Goal: Task Accomplishment & Management: Manage account settings

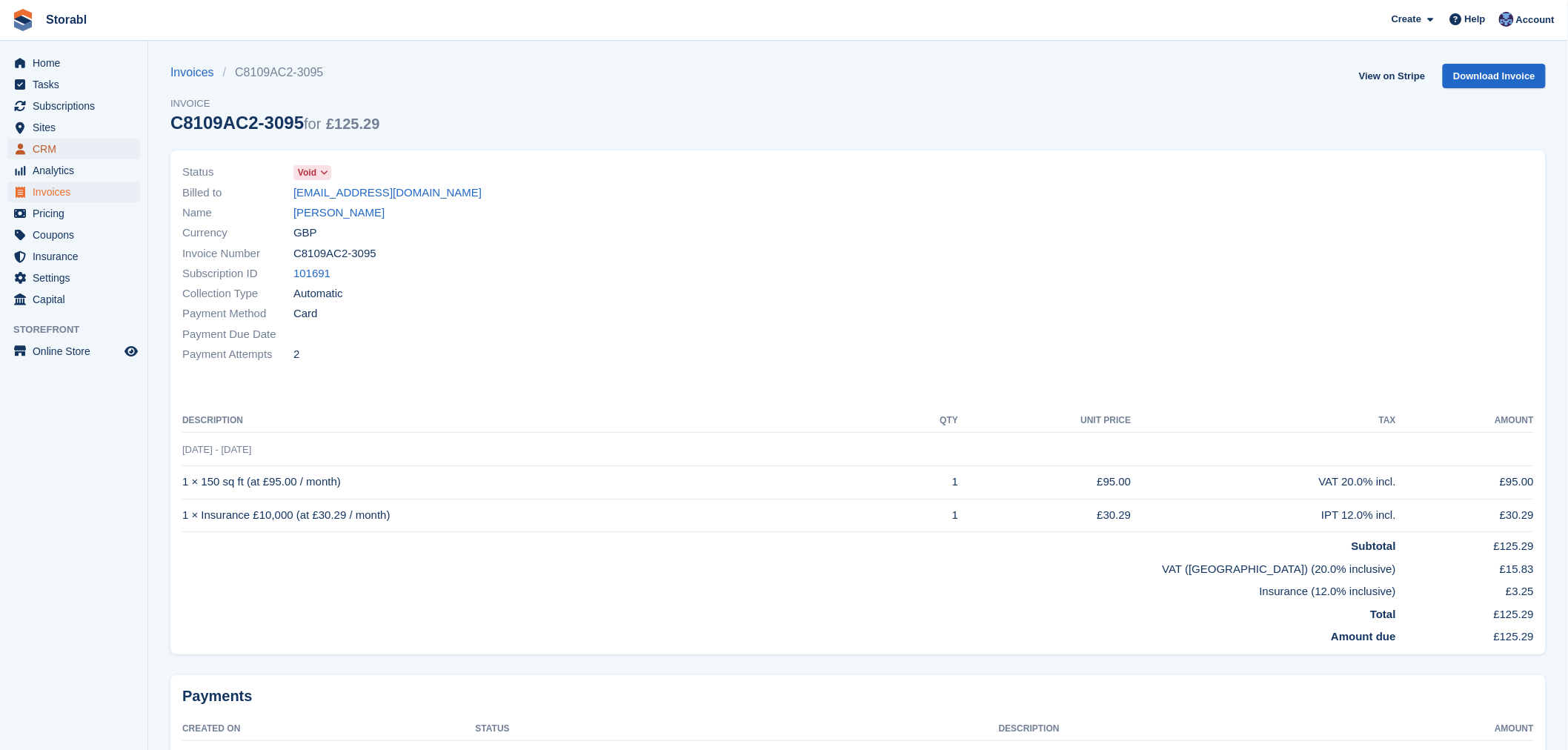
click at [67, 152] on span "CRM" at bounding box center [77, 149] width 89 height 21
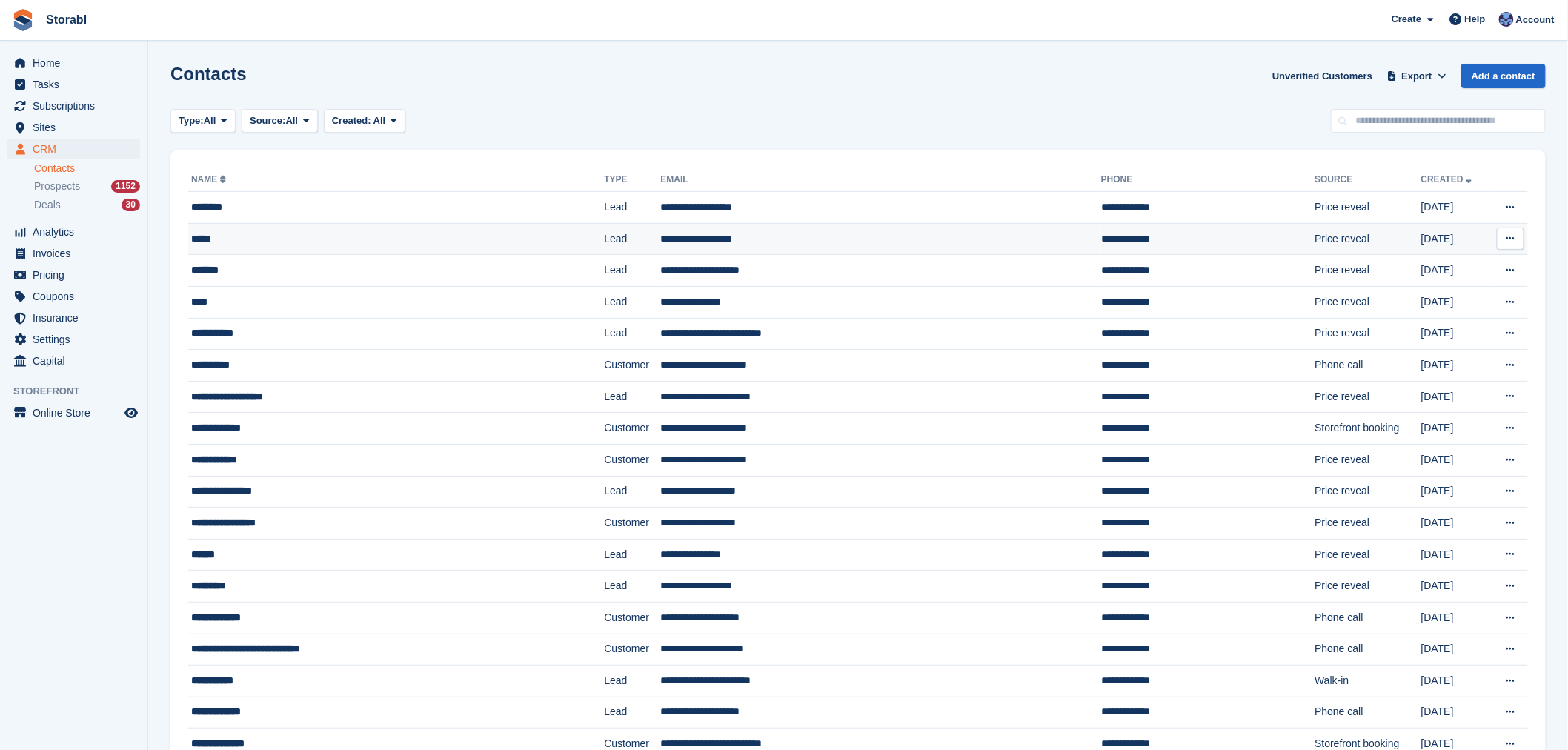
click at [241, 225] on td "*****" at bounding box center [396, 239] width 416 height 32
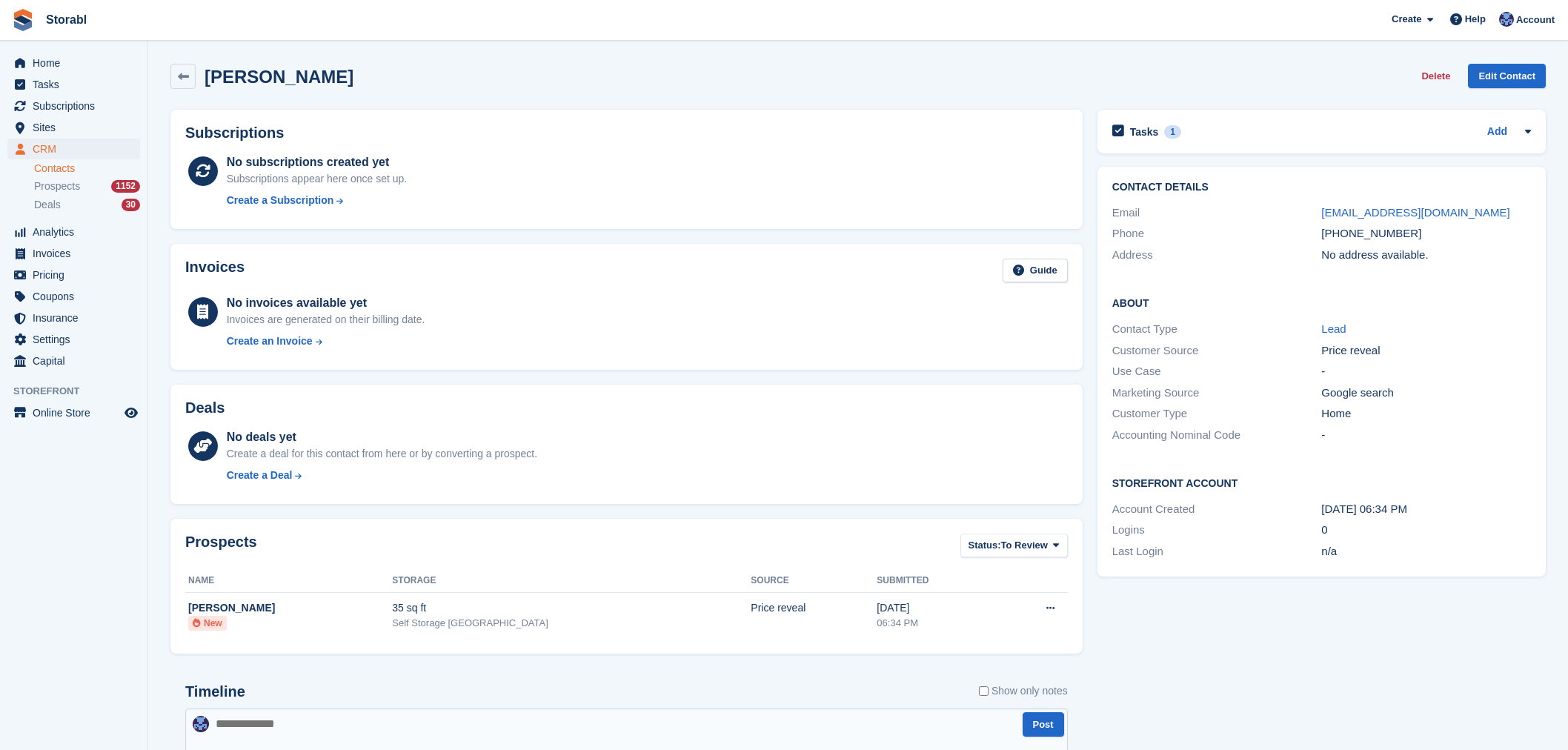
scroll to position [164, 0]
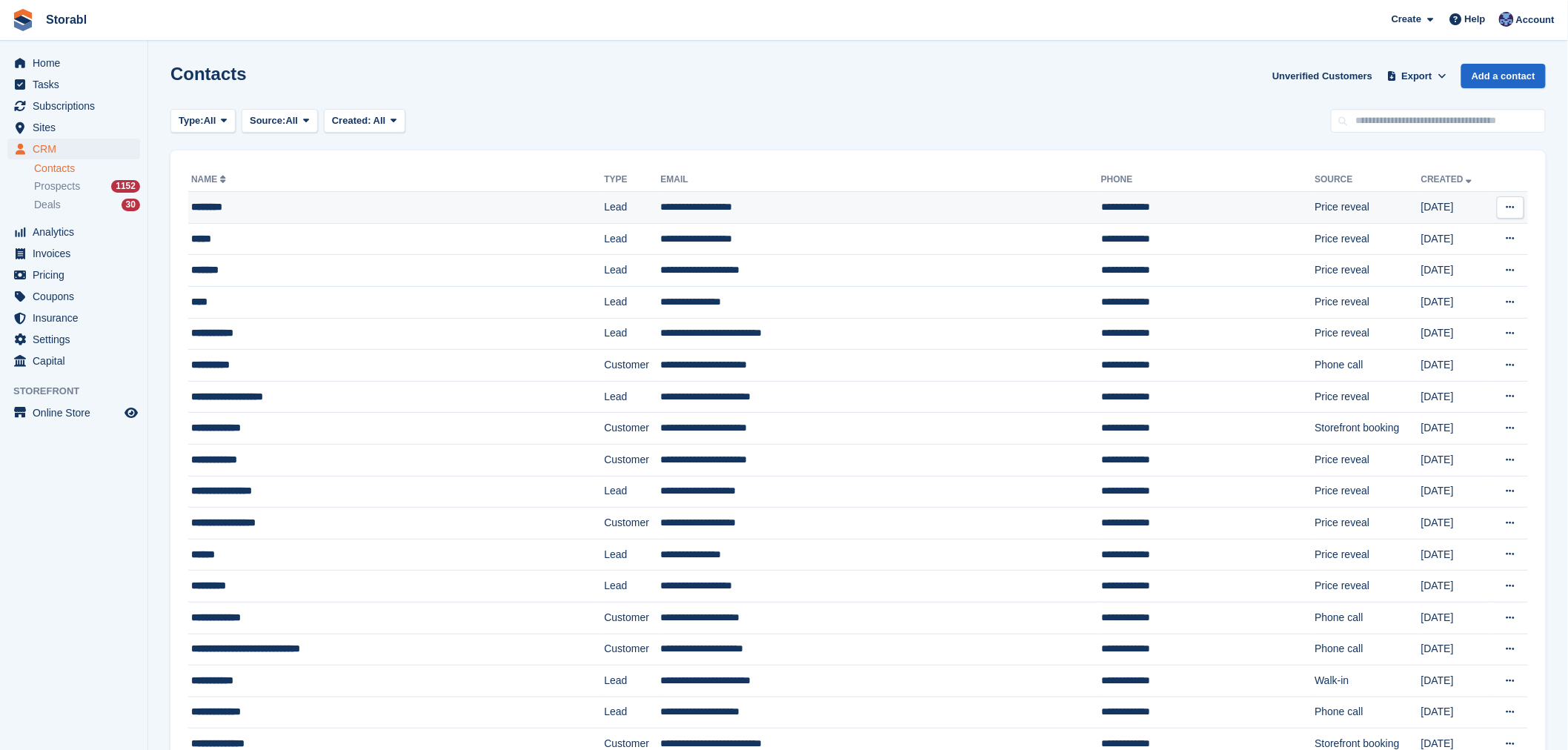
click at [425, 197] on td "********" at bounding box center [396, 208] width 416 height 32
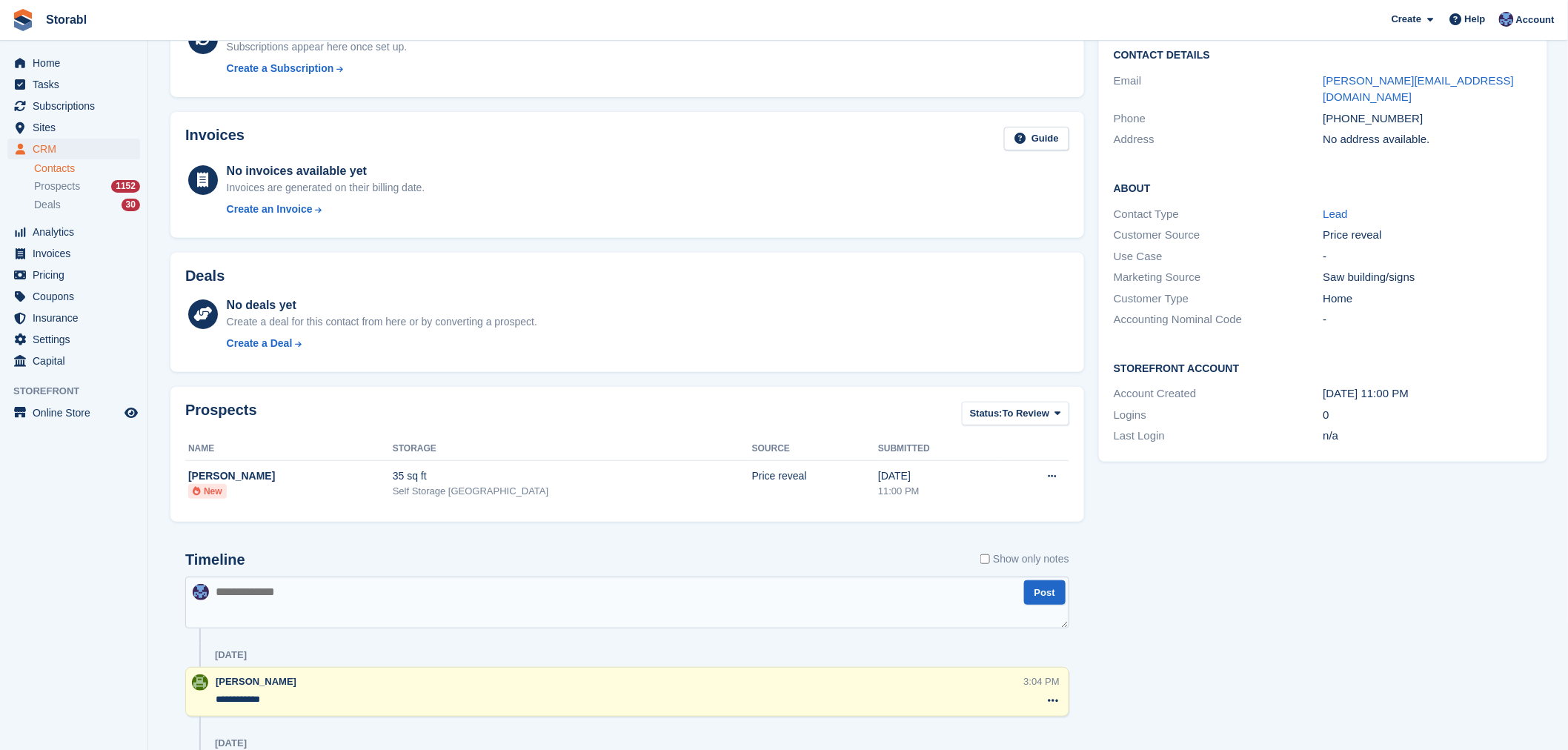
scroll to position [34, 0]
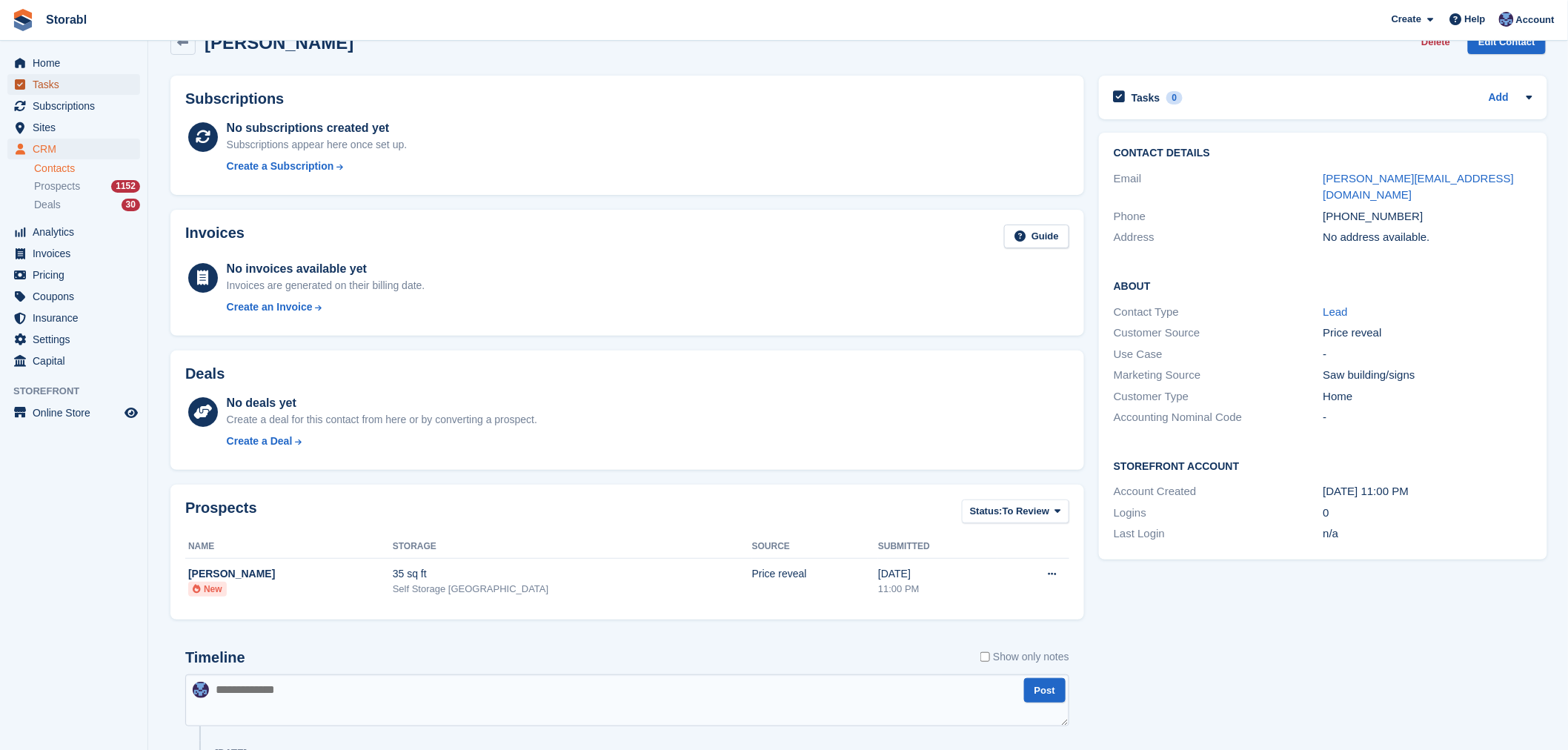
click at [94, 92] on span "Tasks" at bounding box center [77, 85] width 89 height 21
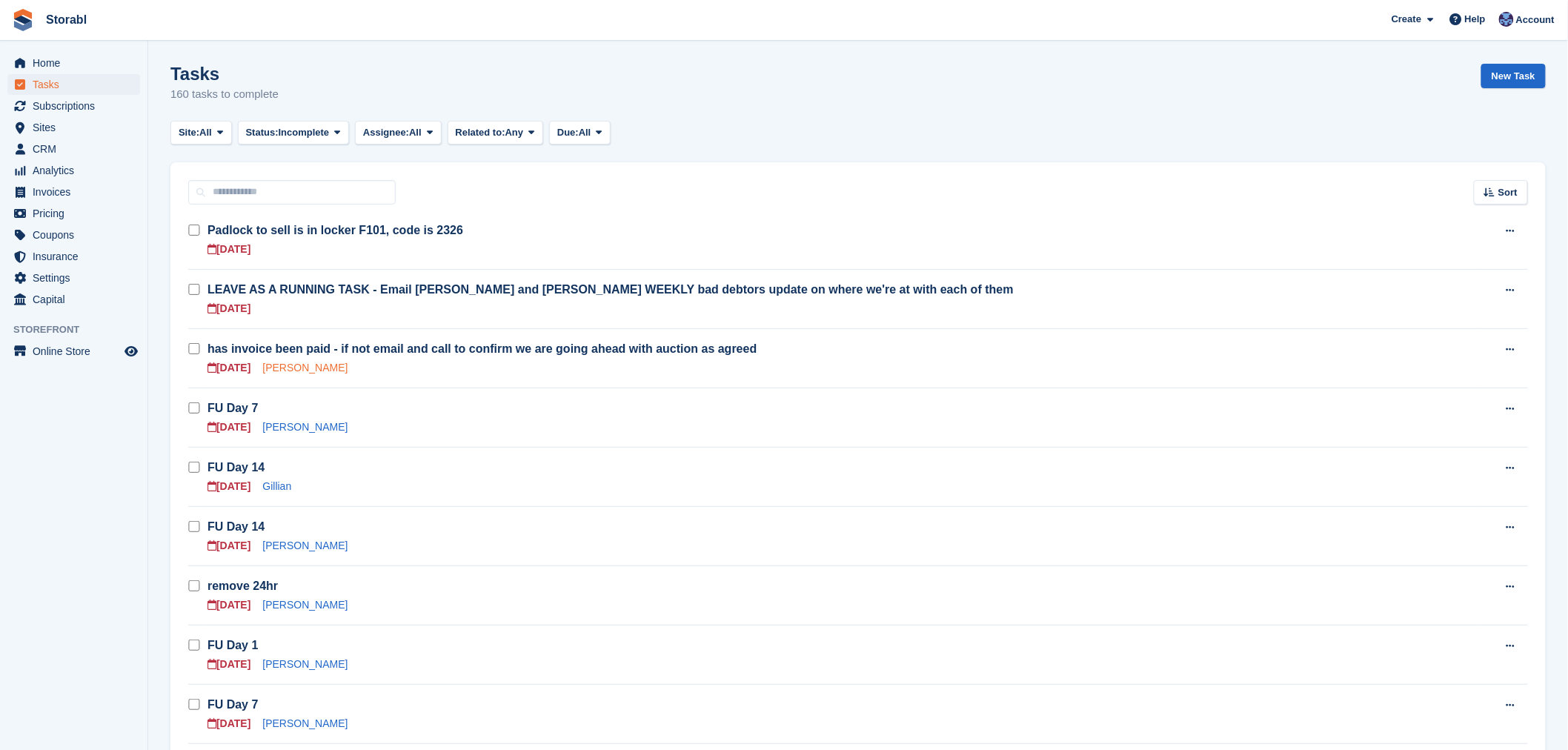
click at [287, 373] on link "Laura Staniforth" at bounding box center [305, 367] width 85 height 12
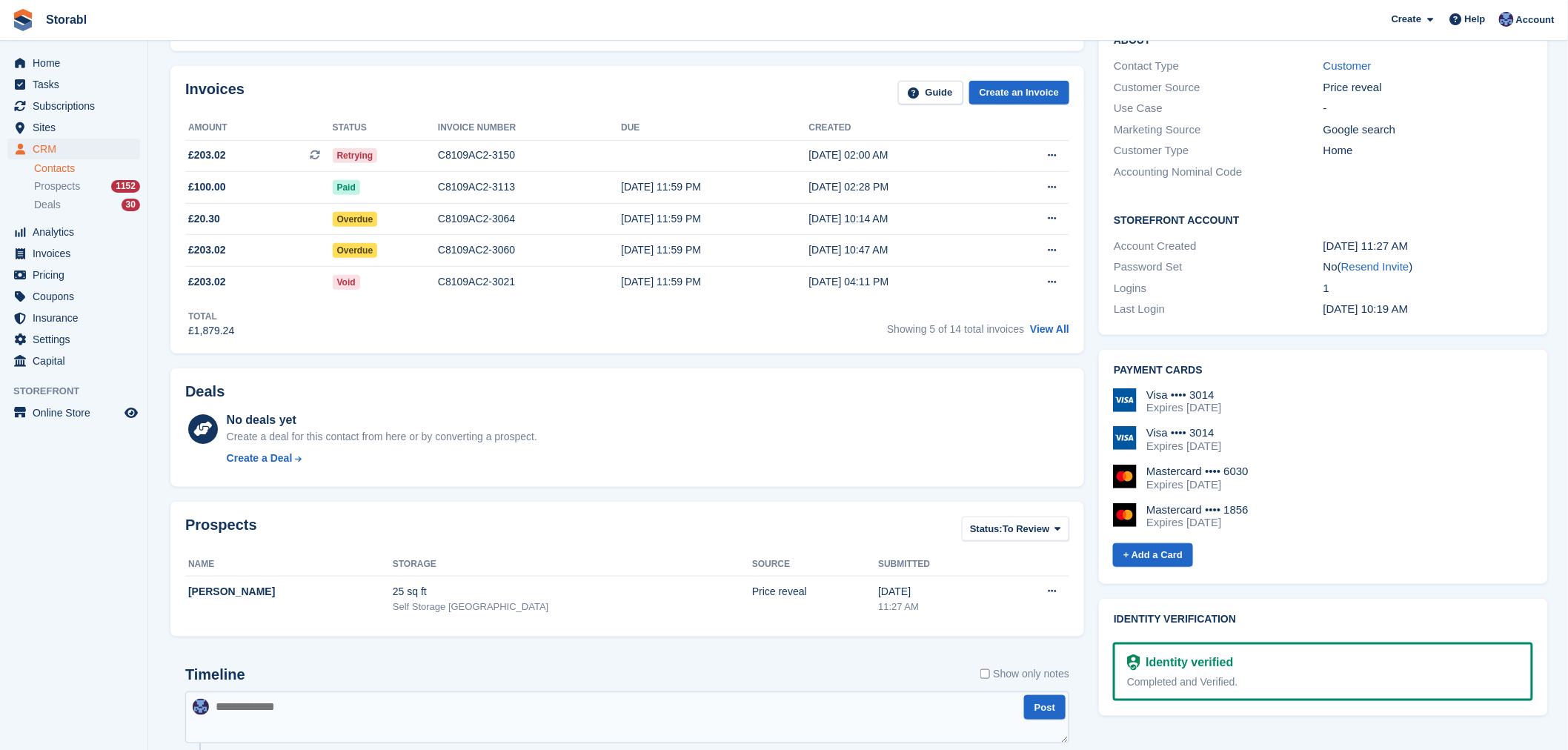
scroll to position [82, 0]
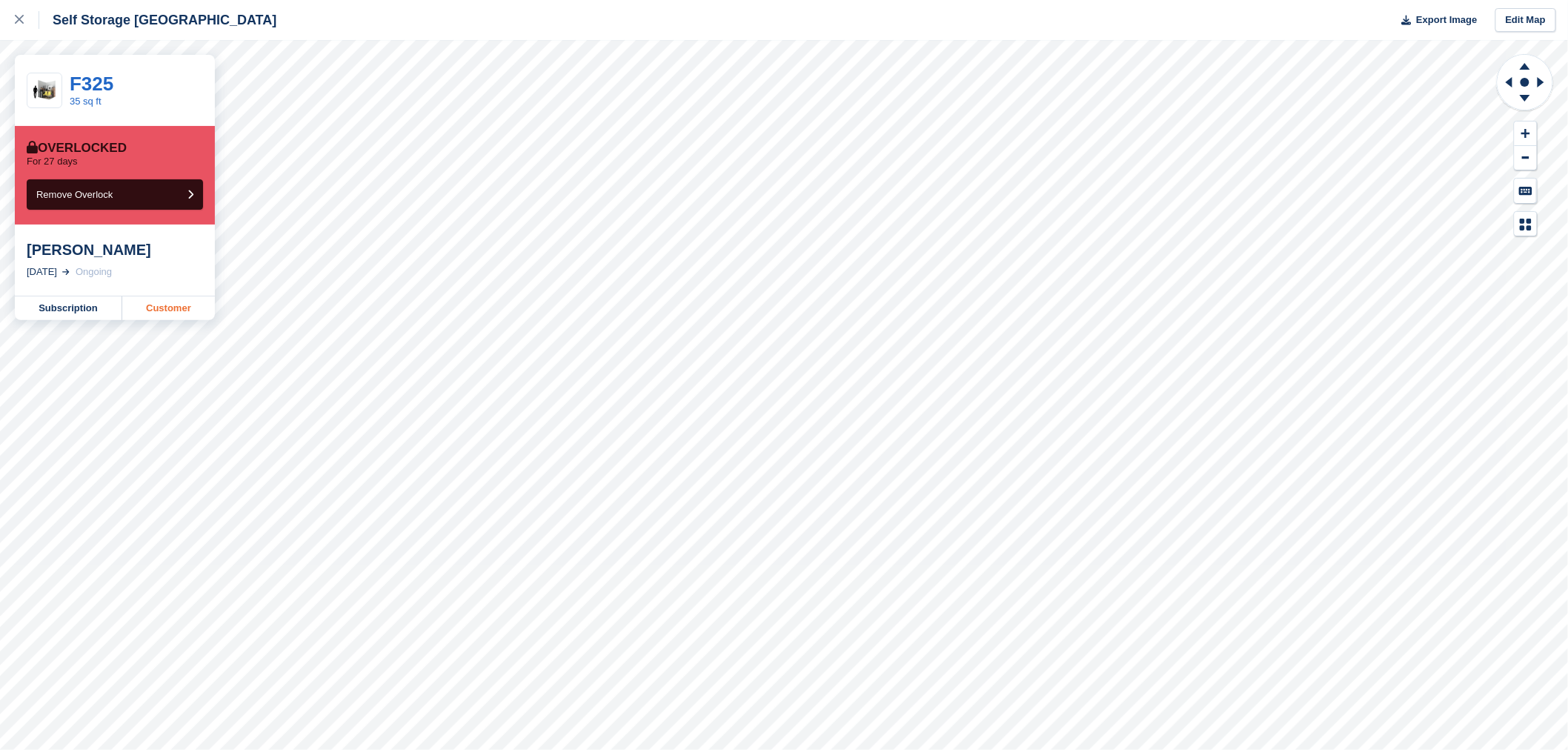
click at [168, 308] on link "Customer" at bounding box center [169, 308] width 92 height 24
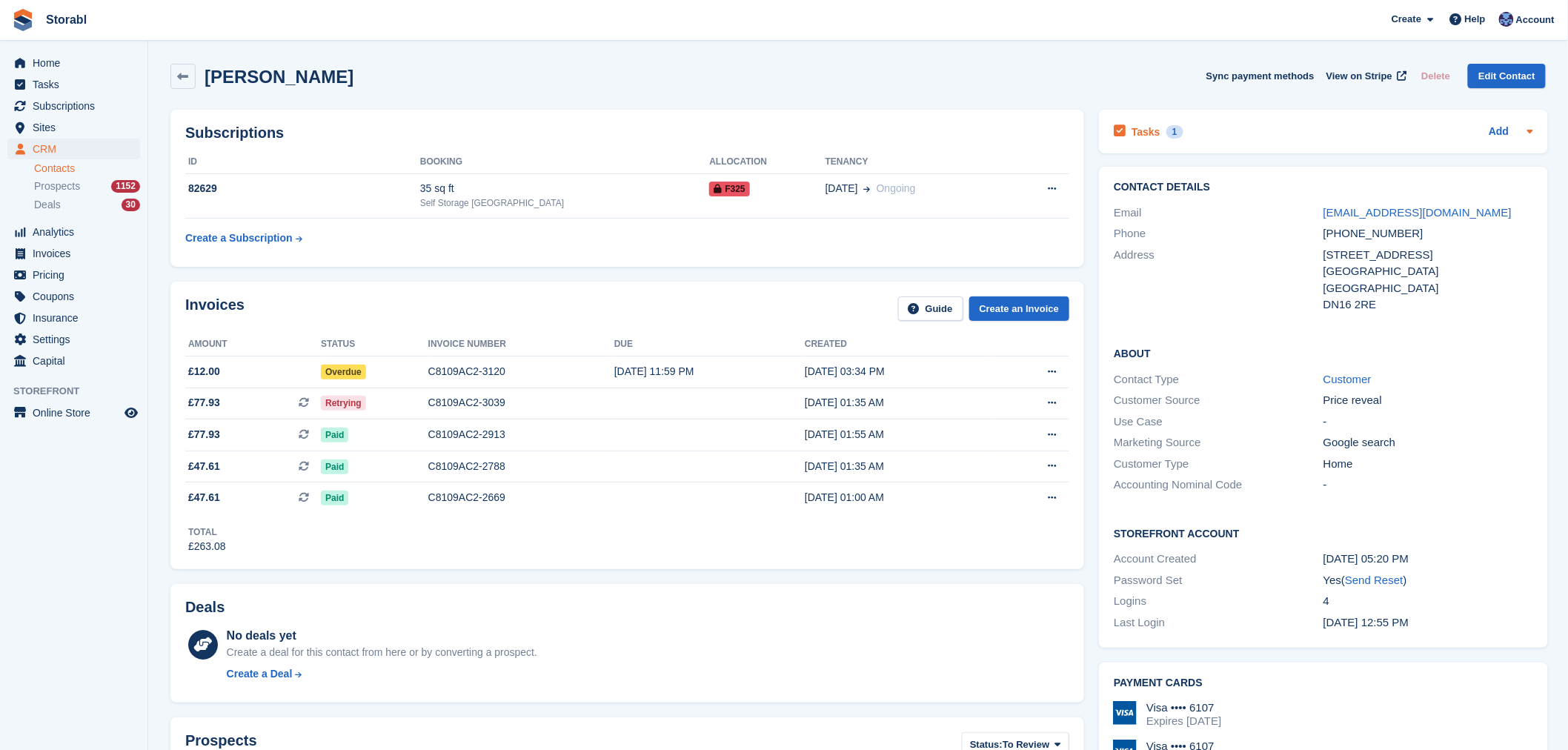
click at [1318, 127] on div "Tasks 1 Add" at bounding box center [1324, 131] width 419 height 20
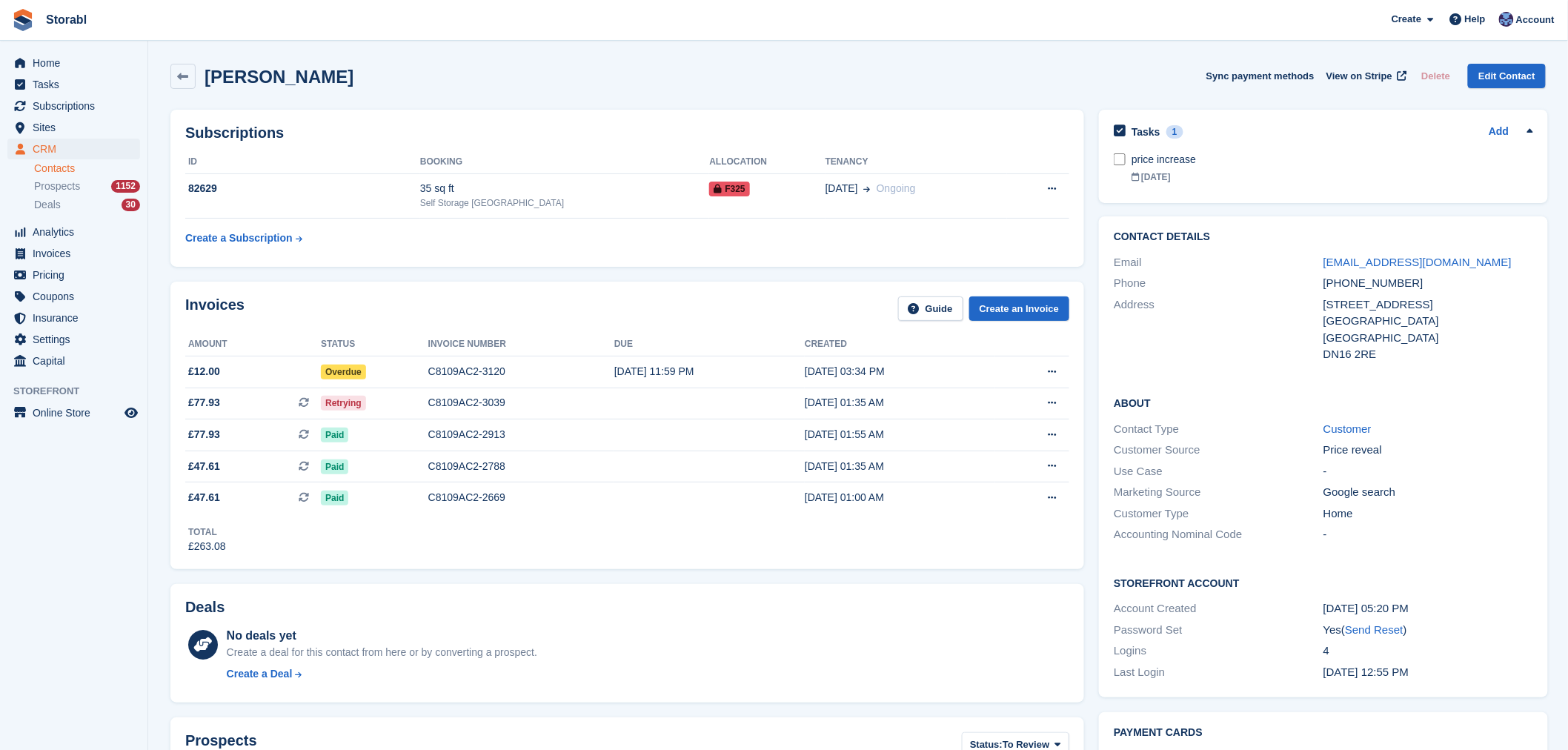
click at [1317, 127] on div "Tasks 1 Add" at bounding box center [1324, 131] width 419 height 20
